Goal: Check status

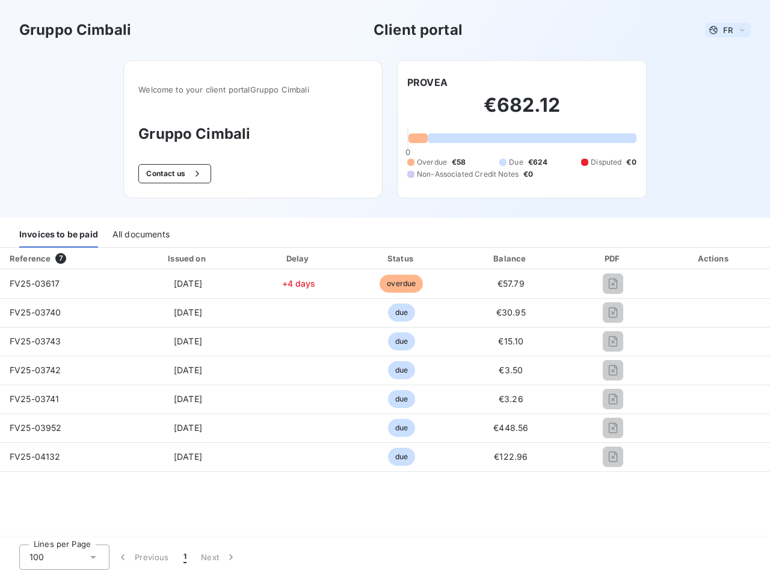
click at [728, 30] on span "FR" at bounding box center [728, 30] width 10 height 10
click at [173, 174] on button "Contact us" at bounding box center [174, 173] width 73 height 19
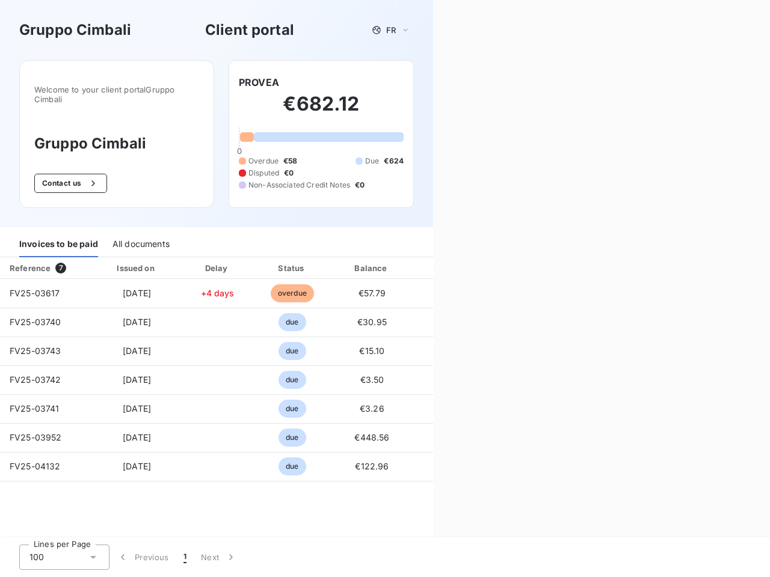
click at [427, 82] on div "Welcome to your client portal Gruppo Cimbali Gruppo Cimbali Contact us PROVEA €…" at bounding box center [216, 143] width 433 height 167
click at [58, 235] on div "Invoices to be paid" at bounding box center [58, 244] width 79 height 25
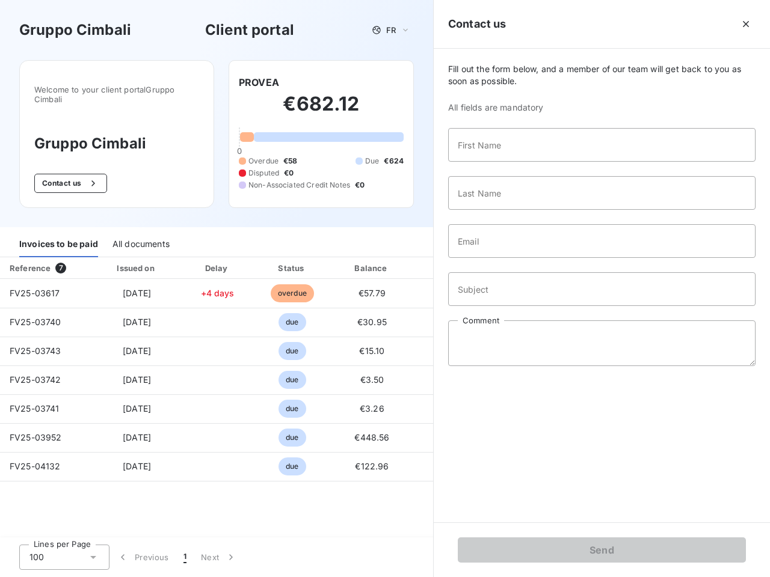
click at [140, 235] on div "All documents" at bounding box center [140, 244] width 57 height 25
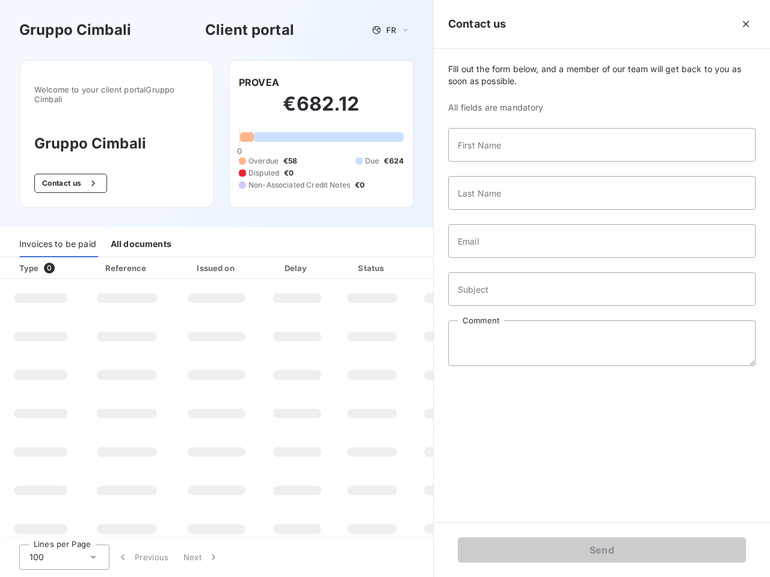
click at [63, 259] on th "Type 0" at bounding box center [40, 268] width 81 height 22
click at [187, 259] on th "Issued on" at bounding box center [217, 268] width 88 height 22
click at [298, 259] on th "Delay" at bounding box center [296, 268] width 73 height 22
click at [401, 259] on th "Status" at bounding box center [372, 268] width 76 height 22
click at [511, 259] on div "Fill out the form below, and a member of our team will get back to you as soon …" at bounding box center [602, 286] width 336 height 474
